Goal: Task Accomplishment & Management: Use online tool/utility

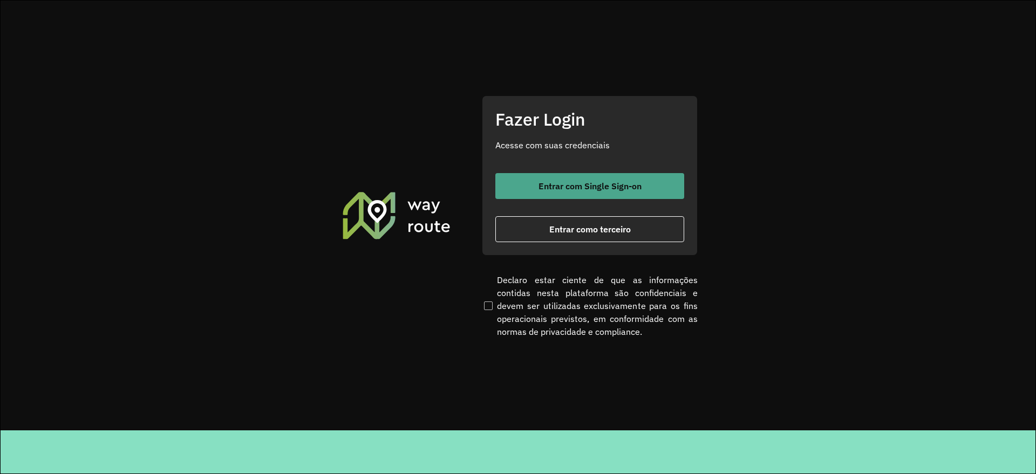
click at [583, 185] on span "Entrar com Single Sign-on" at bounding box center [590, 186] width 103 height 9
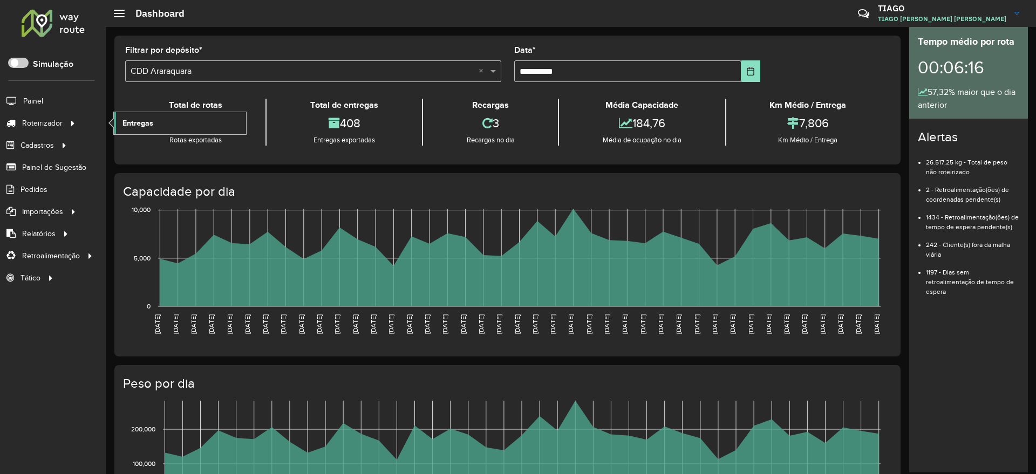
click at [159, 122] on link "Entregas" at bounding box center [180, 123] width 132 height 22
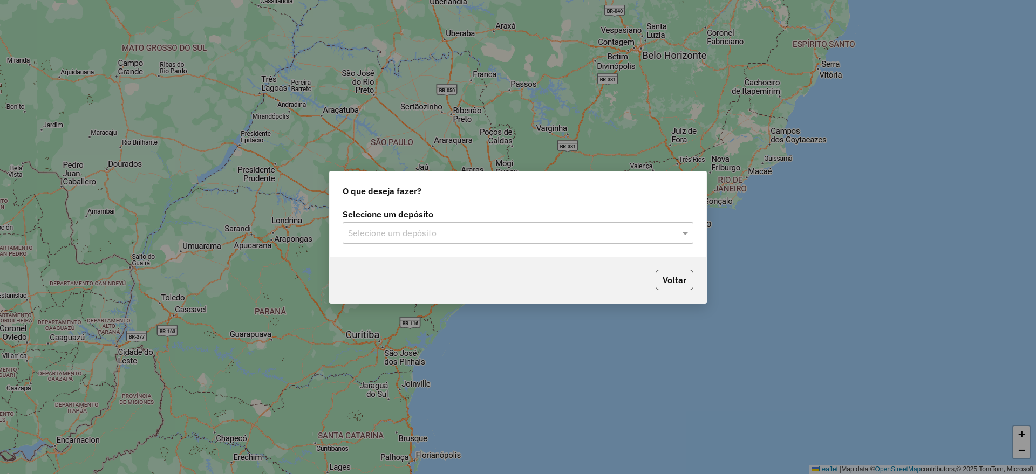
click at [569, 235] on input "text" at bounding box center [507, 233] width 318 height 13
type input "****"
click at [569, 269] on div "CDD Lapa" at bounding box center [518, 264] width 350 height 18
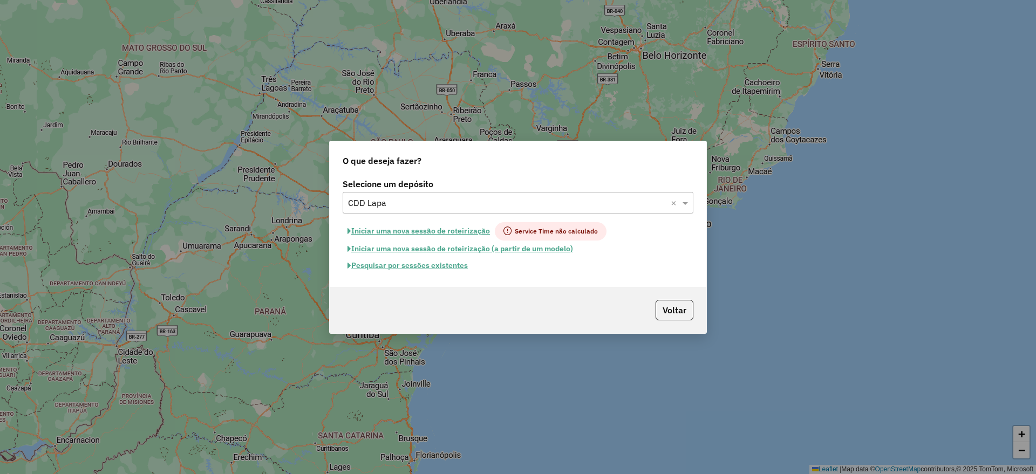
click at [420, 267] on button "Pesquisar por sessões existentes" at bounding box center [408, 265] width 130 height 17
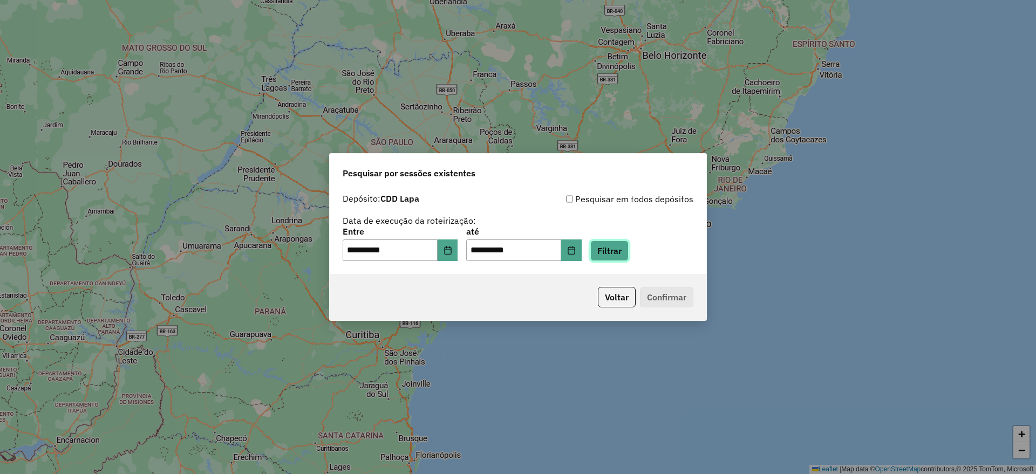
click at [629, 253] on button "Filtrar" at bounding box center [609, 251] width 38 height 21
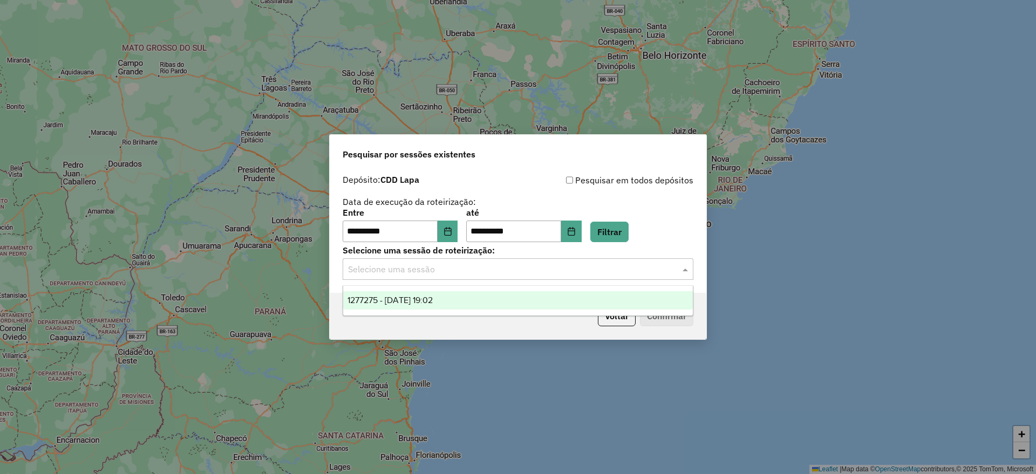
click at [451, 275] on input "text" at bounding box center [507, 269] width 318 height 13
click at [468, 298] on div "1277275 - 17/09/2025 19:02" at bounding box center [518, 300] width 350 height 18
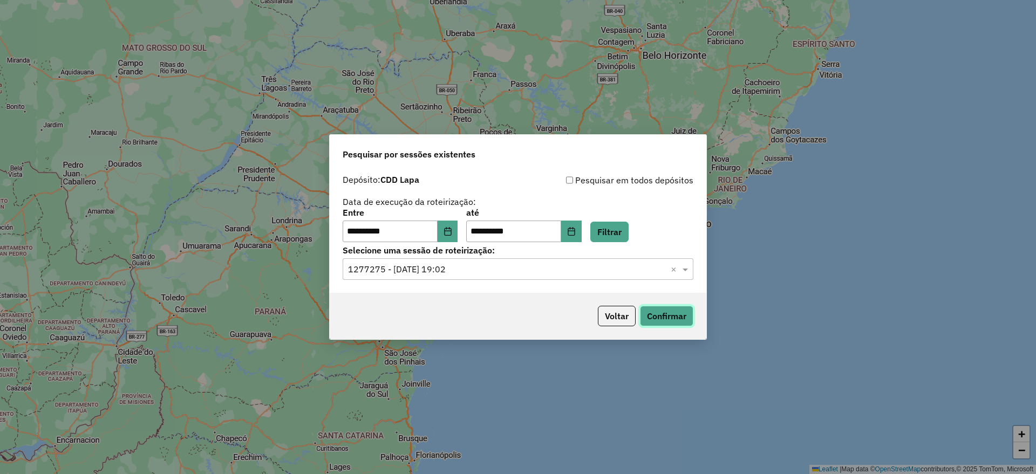
click at [684, 316] on button "Confirmar" at bounding box center [666, 316] width 53 height 21
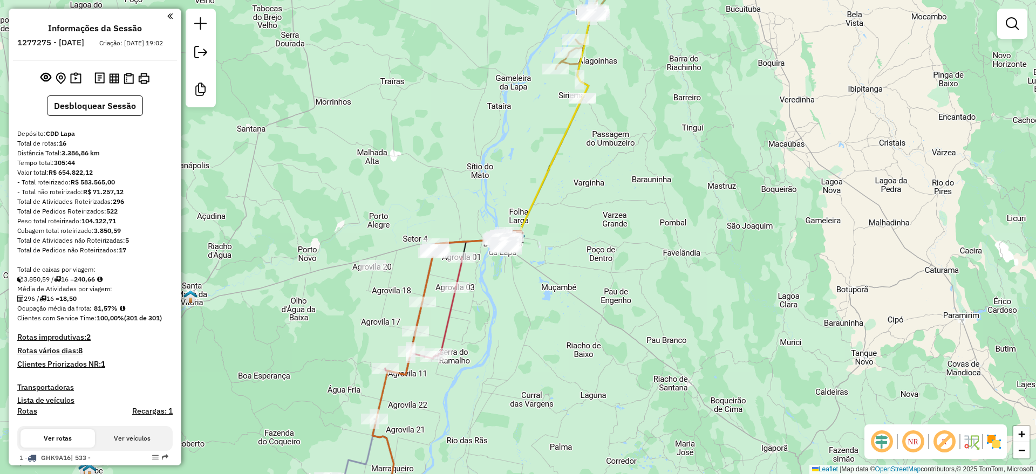
click at [883, 442] on em at bounding box center [882, 442] width 26 height 26
click at [943, 442] on em at bounding box center [945, 442] width 26 height 26
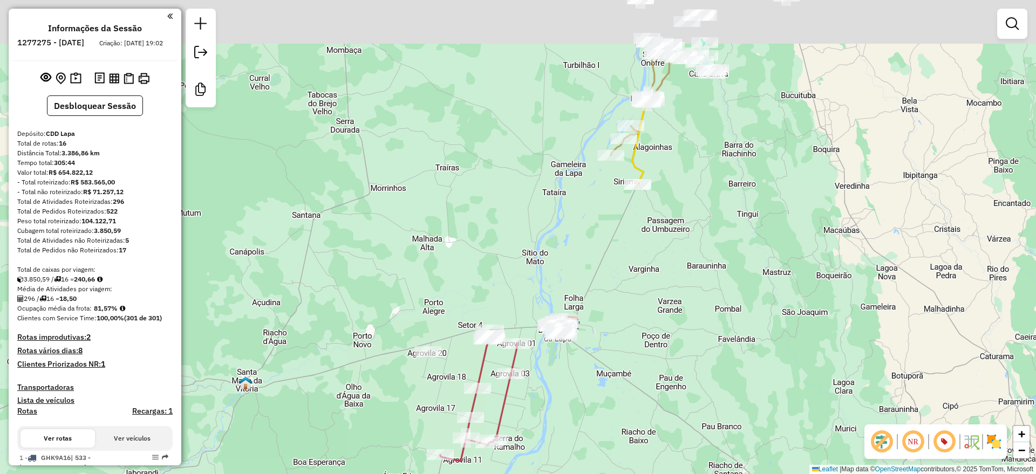
drag, startPoint x: 436, startPoint y: 194, endPoint x: 628, endPoint y: 257, distance: 202.4
click at [500, 314] on div "Janela de atendimento Grade de atendimento Capacidade Transportadoras Veículos …" at bounding box center [518, 237] width 1036 height 474
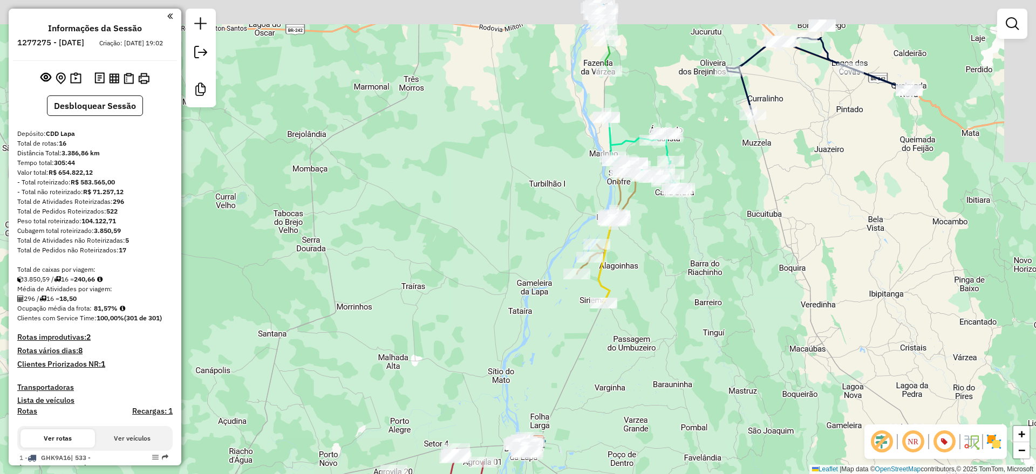
drag, startPoint x: 702, startPoint y: 205, endPoint x: 626, endPoint y: 285, distance: 110.0
click at [628, 286] on div "Janela de atendimento Grade de atendimento Capacidade Transportadoras Veículos …" at bounding box center [518, 237] width 1036 height 474
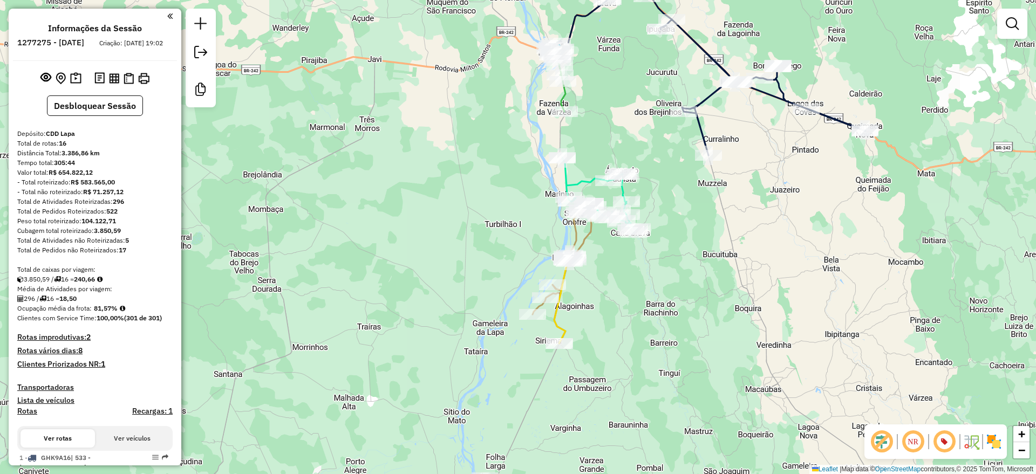
click at [563, 95] on icon at bounding box center [558, 79] width 13 height 65
select select "**********"
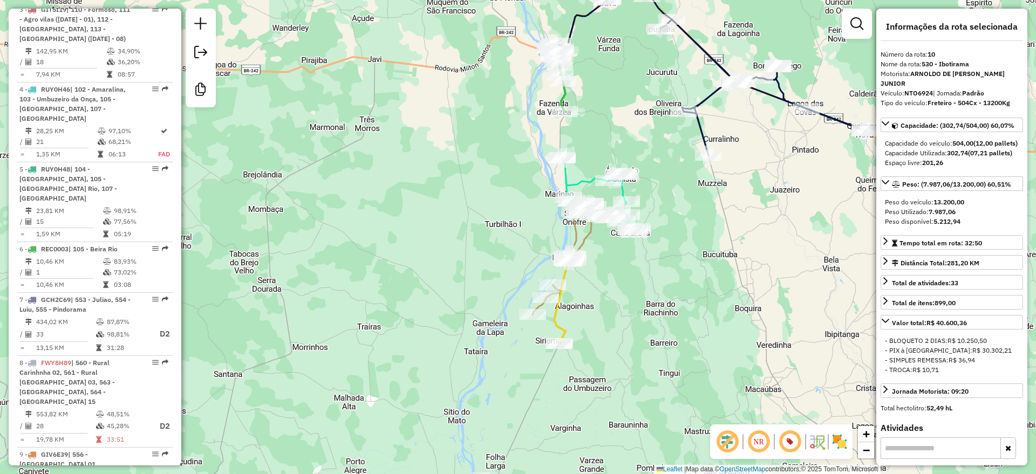
scroll to position [1055, 0]
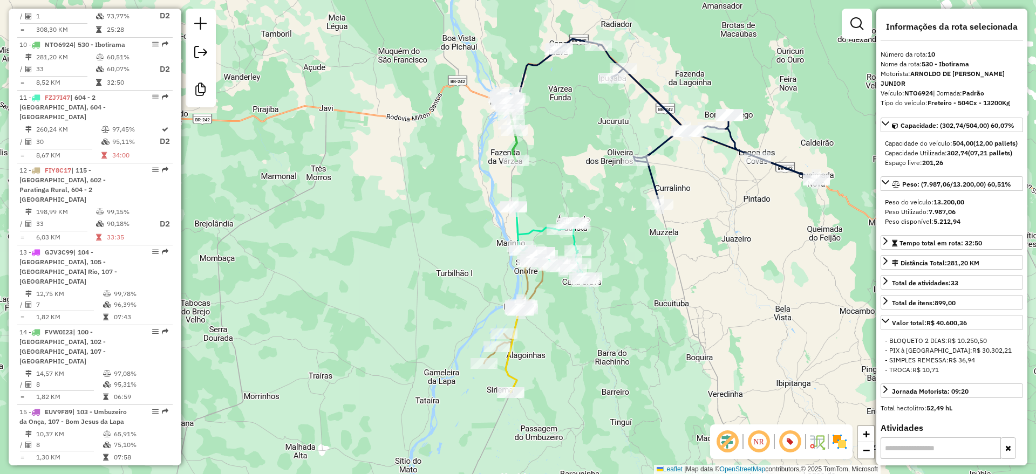
drag, startPoint x: 503, startPoint y: 117, endPoint x: 453, endPoint y: 166, distance: 69.5
click at [453, 166] on div "Janela de atendimento Grade de atendimento Capacidade Transportadoras Veículos …" at bounding box center [518, 237] width 1036 height 474
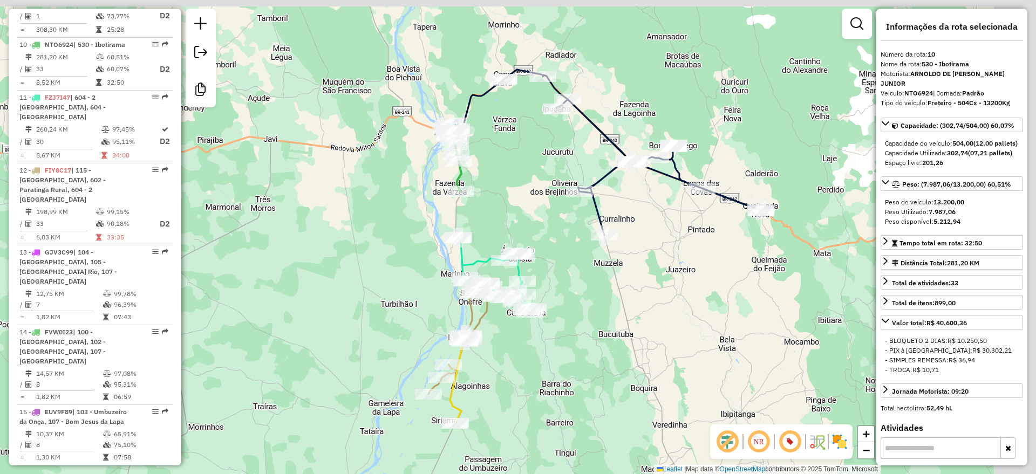
drag, startPoint x: 579, startPoint y: 152, endPoint x: 499, endPoint y: 201, distance: 94.5
click at [499, 201] on div "Janela de atendimento Grade de atendimento Capacidade Transportadoras Veículos …" at bounding box center [518, 237] width 1036 height 474
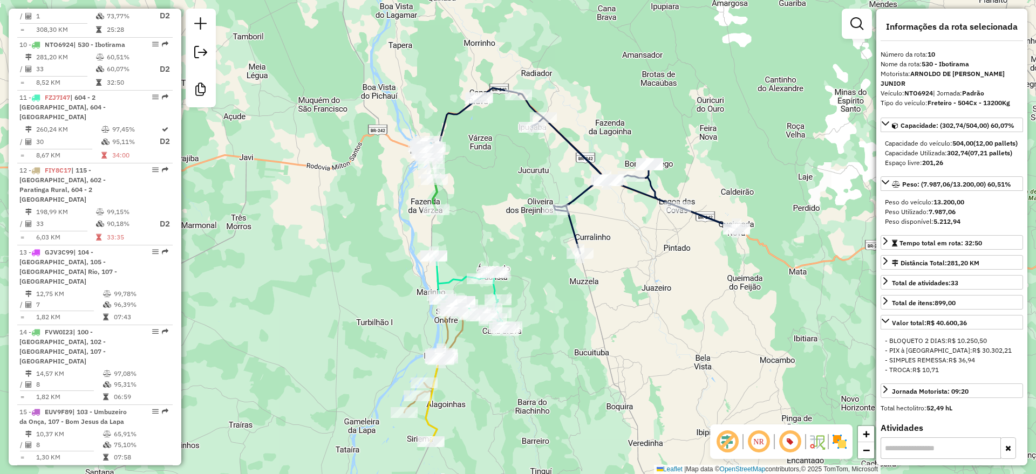
click at [580, 150] on icon at bounding box center [580, 171] width 313 height 166
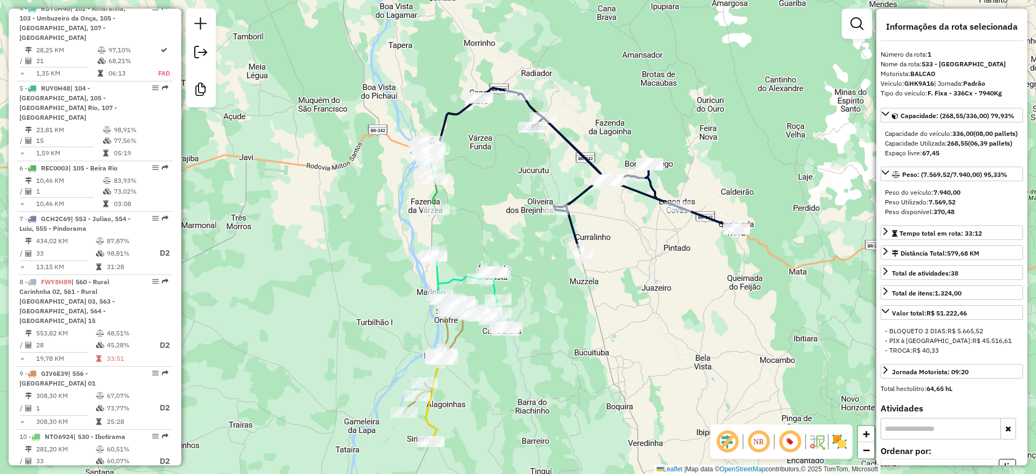
scroll to position [452, 0]
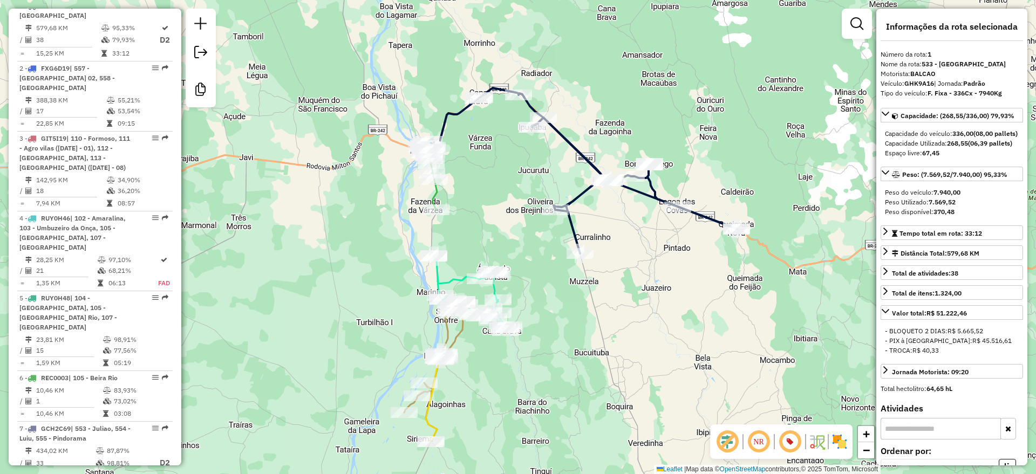
drag, startPoint x: 553, startPoint y: 290, endPoint x: 578, endPoint y: 234, distance: 60.7
click at [591, 233] on div "Janela de atendimento Grade de atendimento Capacidade Transportadoras Veículos …" at bounding box center [518, 237] width 1036 height 474
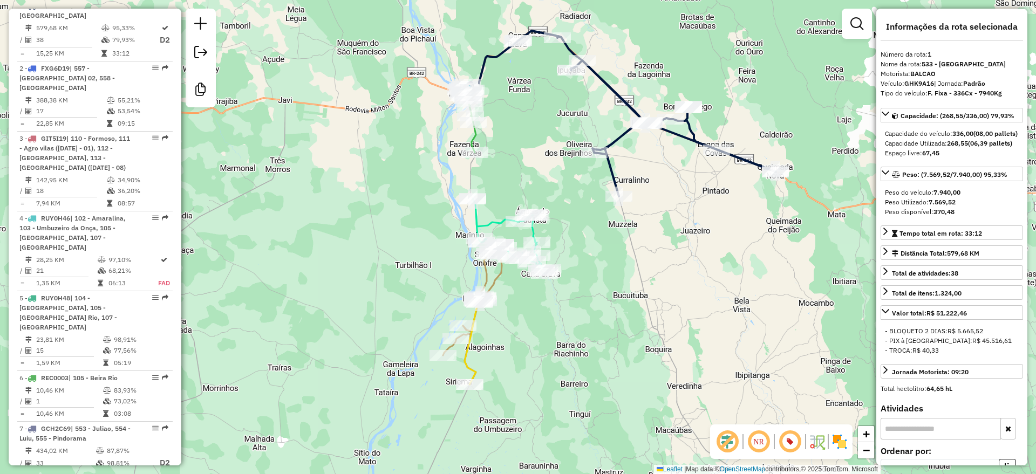
click at [494, 224] on icon at bounding box center [510, 236] width 75 height 75
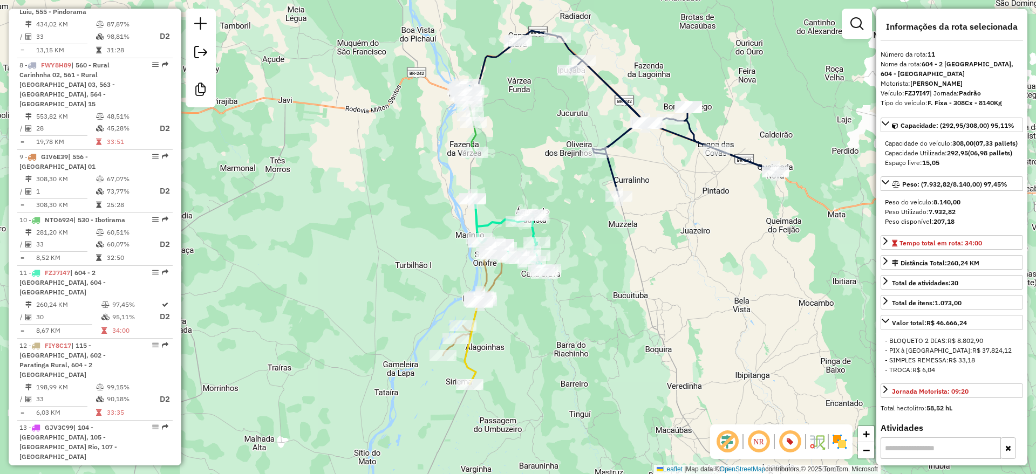
scroll to position [1108, 0]
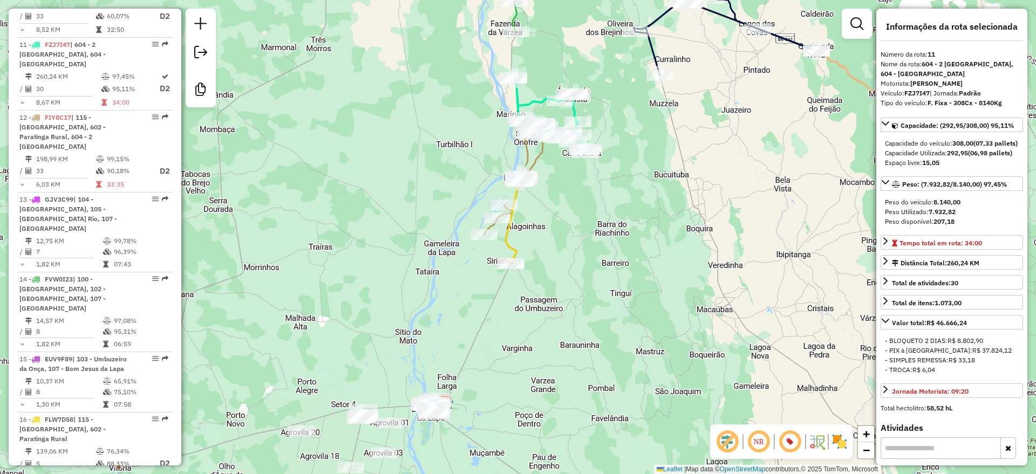
drag, startPoint x: 622, startPoint y: 359, endPoint x: 663, endPoint y: 239, distance: 127.7
click at [663, 239] on div "Janela de atendimento Grade de atendimento Capacidade Transportadoras Veículos …" at bounding box center [518, 237] width 1036 height 474
click at [507, 242] on icon at bounding box center [514, 219] width 16 height 89
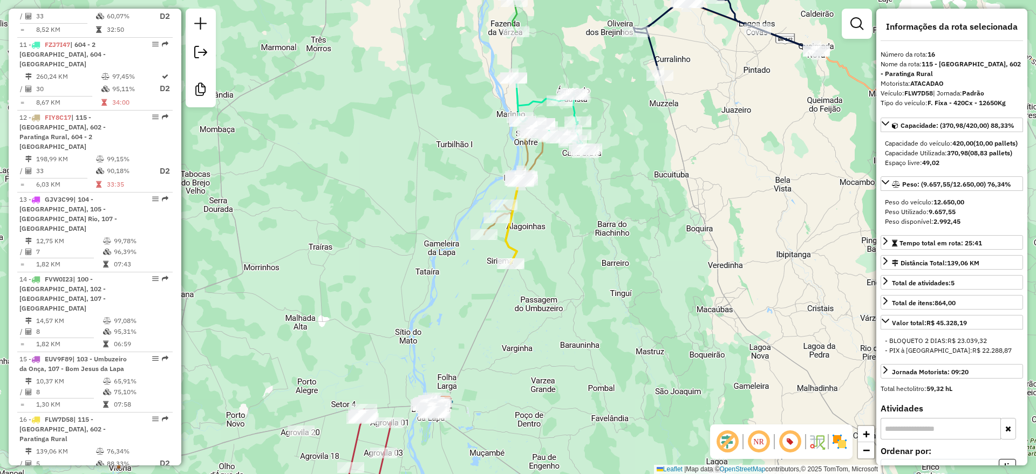
scroll to position [1238, 0]
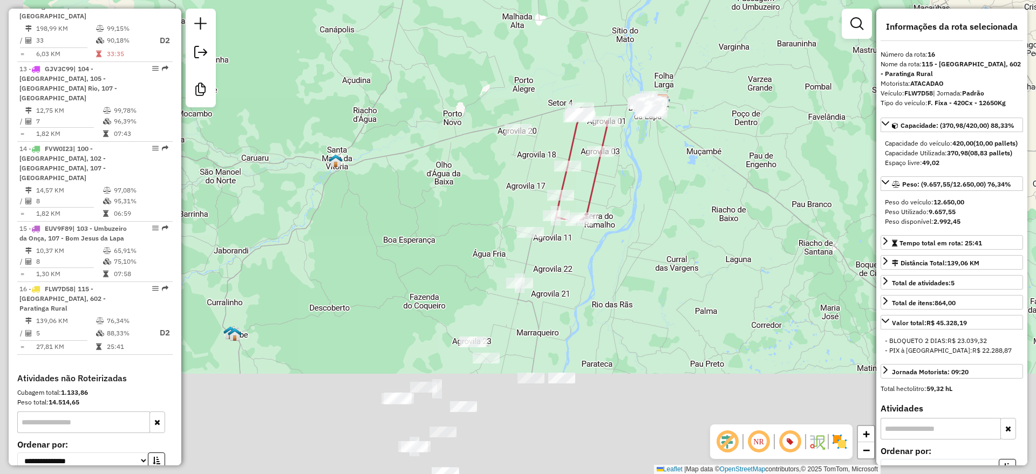
drag, startPoint x: 431, startPoint y: 289, endPoint x: 644, endPoint y: -13, distance: 369.4
click at [644, 0] on html "Aguarde... Pop-up bloqueado! Seu navegador bloqueou automáticamente a abertura …" at bounding box center [518, 237] width 1036 height 474
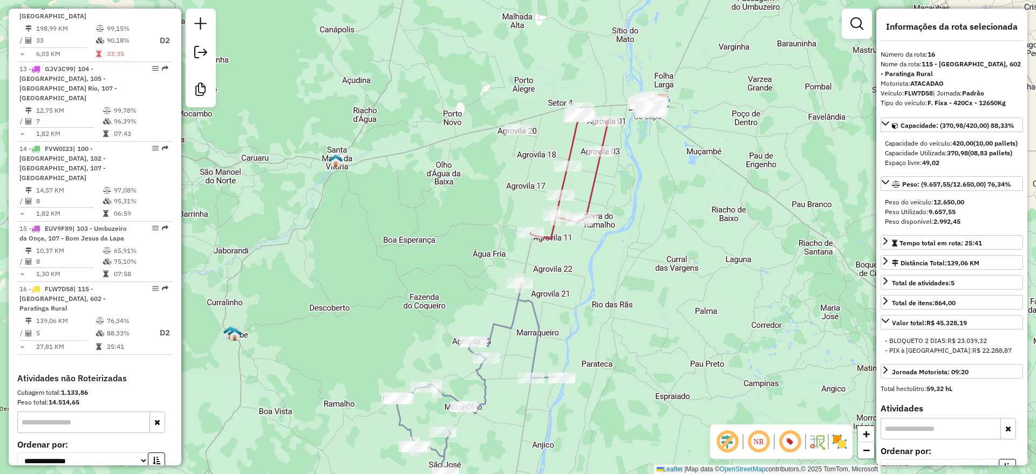
click at [534, 300] on icon at bounding box center [479, 386] width 165 height 207
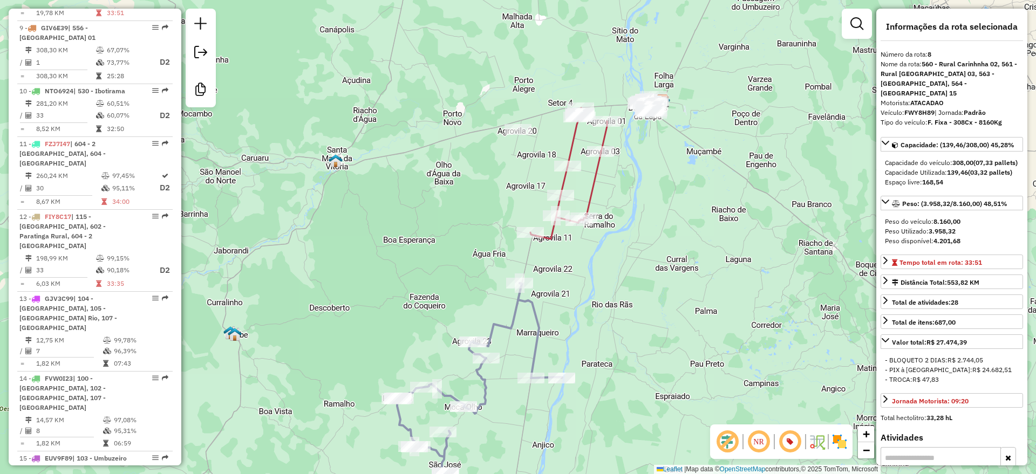
scroll to position [909, 0]
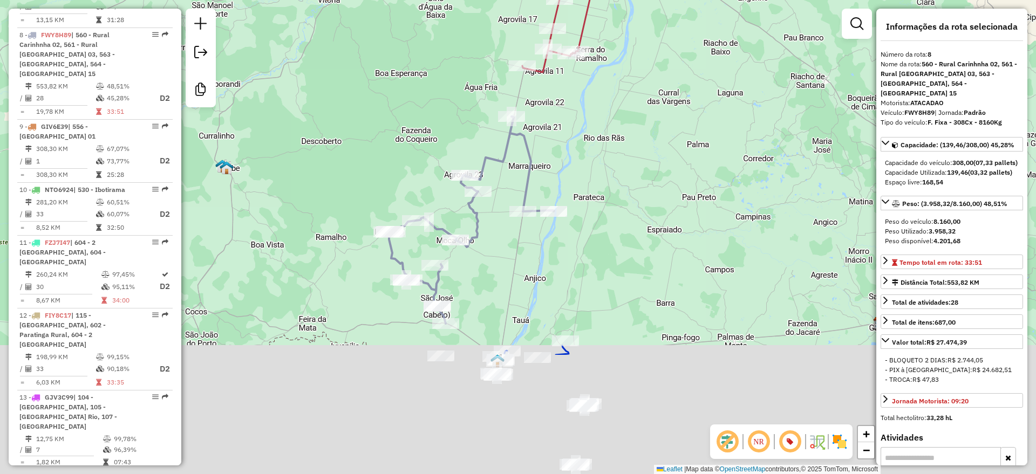
drag, startPoint x: 590, startPoint y: 322, endPoint x: 576, endPoint y: 141, distance: 181.4
click at [577, 142] on div "Janela de atendimento Grade de atendimento Capacidade Transportadoras Veículos …" at bounding box center [518, 237] width 1036 height 474
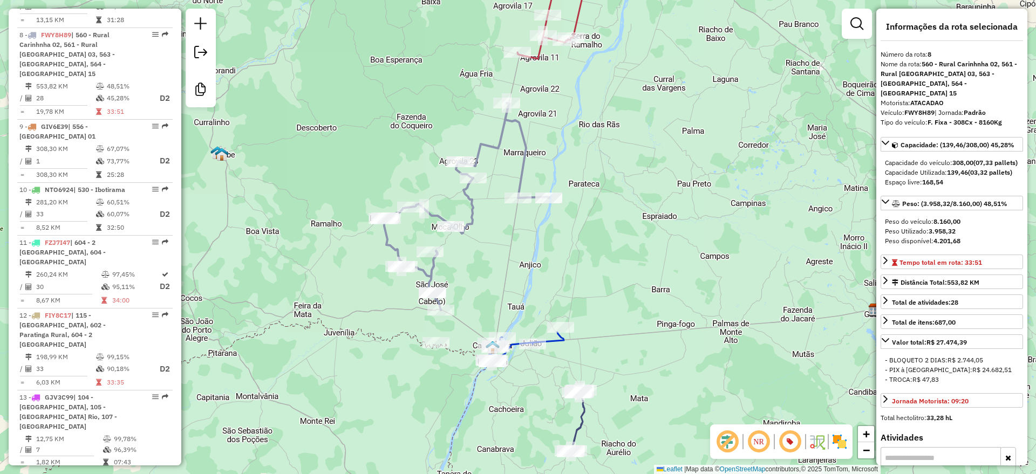
click at [556, 340] on icon at bounding box center [526, 347] width 75 height 30
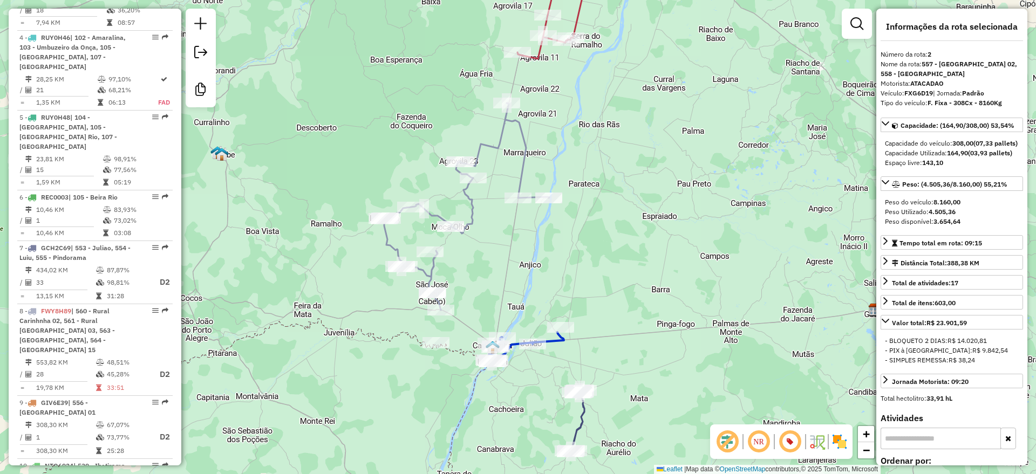
scroll to position [515, 0]
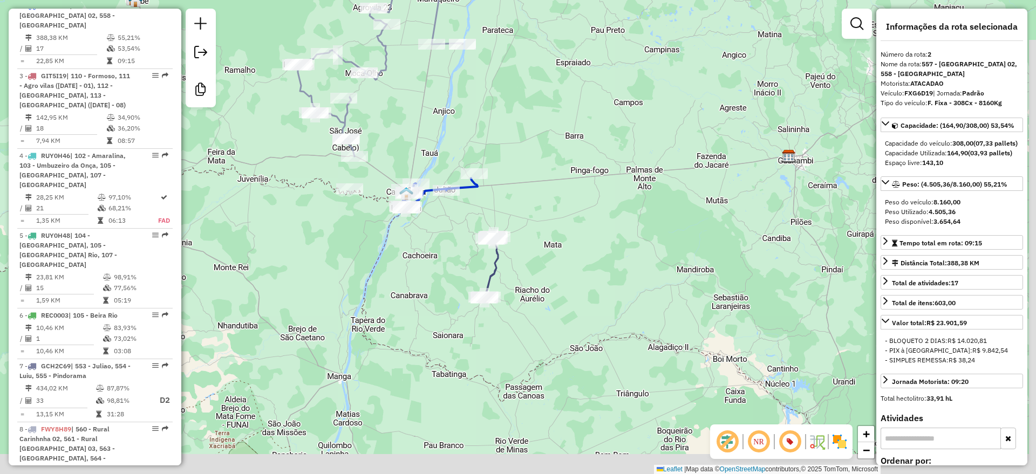
drag, startPoint x: 620, startPoint y: 227, endPoint x: 582, endPoint y: 173, distance: 65.9
click at [582, 173] on div "Janela de atendimento Grade de atendimento Capacidade Transportadoras Veículos …" at bounding box center [518, 237] width 1036 height 474
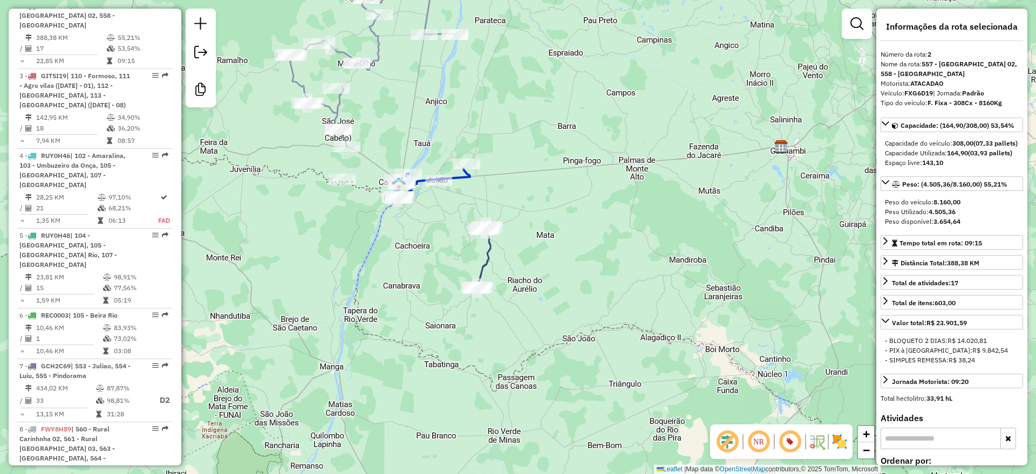
click at [485, 259] on icon at bounding box center [484, 258] width 14 height 62
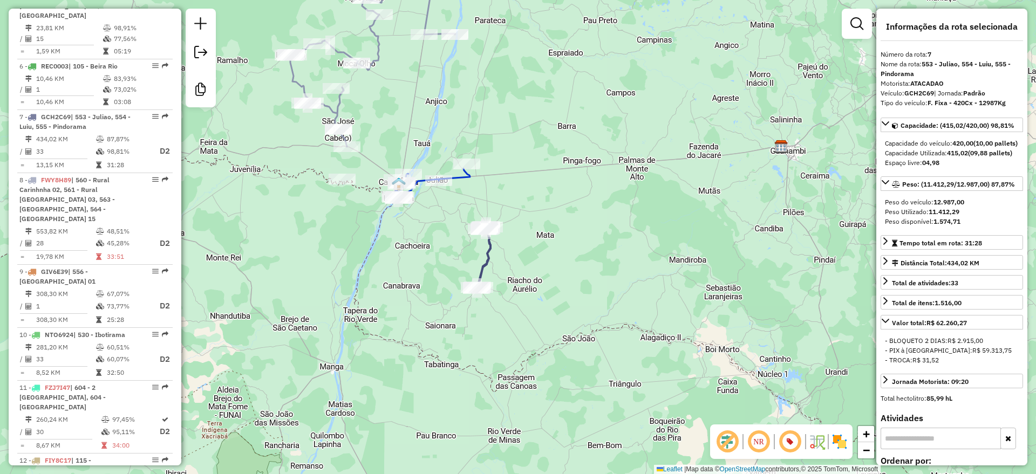
scroll to position [846, 0]
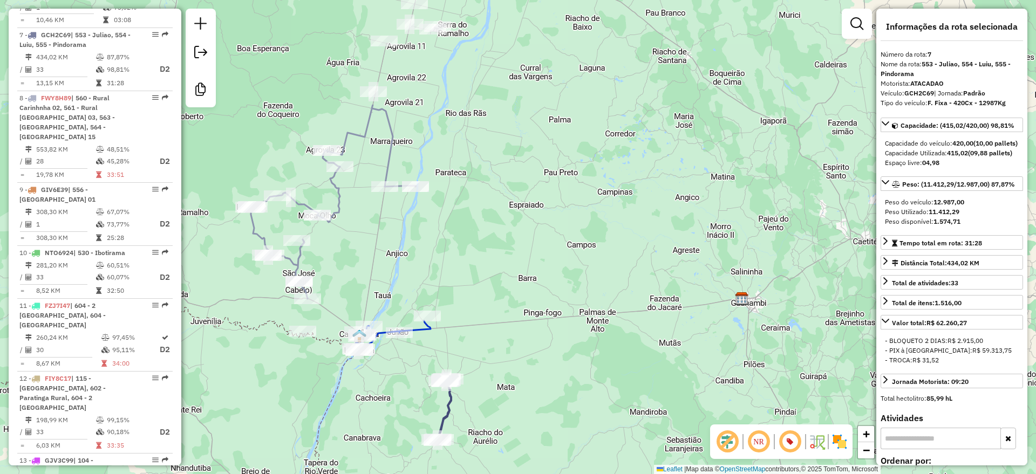
drag, startPoint x: 527, startPoint y: 287, endPoint x: 515, endPoint y: 305, distance: 21.9
click at [519, 308] on div "Janela de atendimento Grade de atendimento Capacidade Transportadoras Veículos …" at bounding box center [518, 237] width 1036 height 474
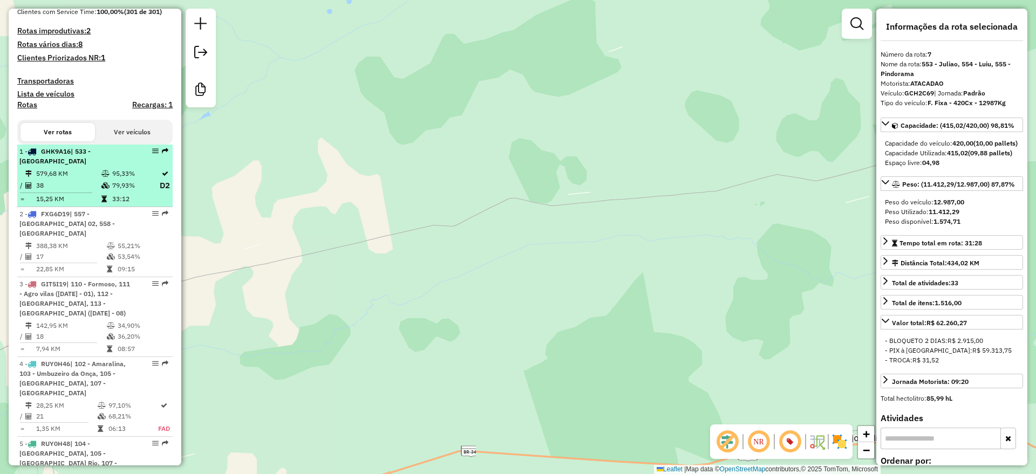
scroll to position [104, 0]
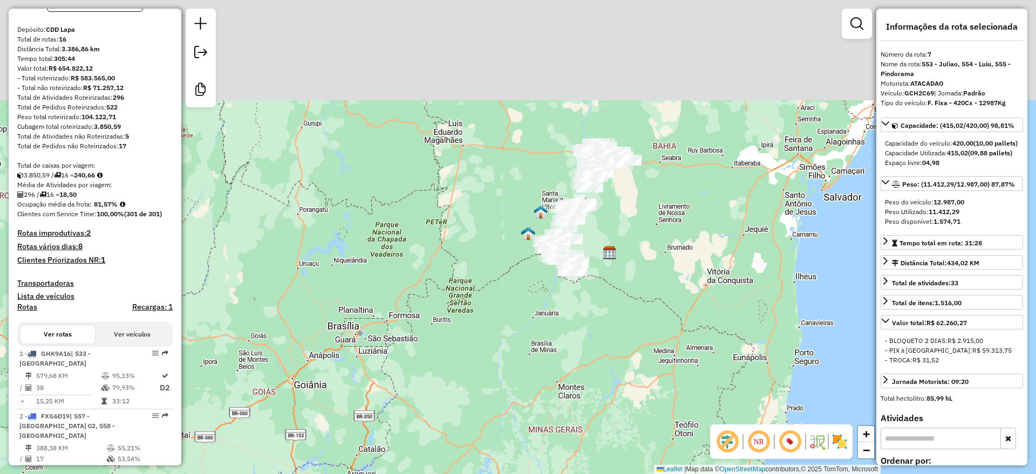
drag, startPoint x: 758, startPoint y: 121, endPoint x: 666, endPoint y: 225, distance: 139.2
click at [666, 225] on div "Janela de atendimento Grade de atendimento Capacidade Transportadoras Veículos …" at bounding box center [518, 237] width 1036 height 474
